Goal: Task Accomplishment & Management: Use online tool/utility

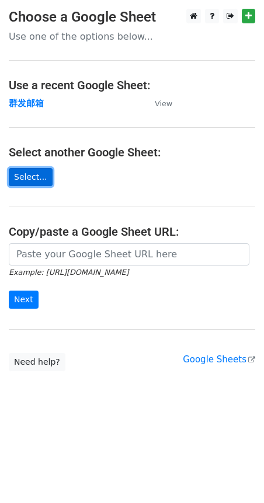
click at [19, 174] on link "Select..." at bounding box center [31, 177] width 44 height 18
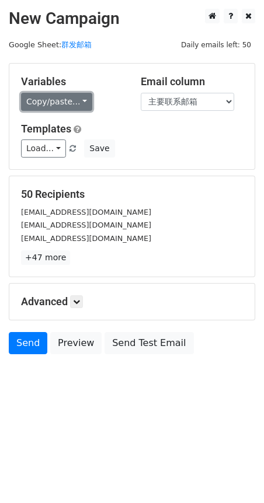
click at [47, 101] on link "Copy/paste..." at bounding box center [56, 102] width 71 height 18
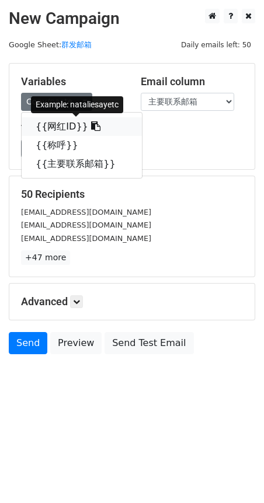
click at [55, 123] on link "{{网红ID}}" at bounding box center [82, 126] width 120 height 19
